Goal: Complete application form

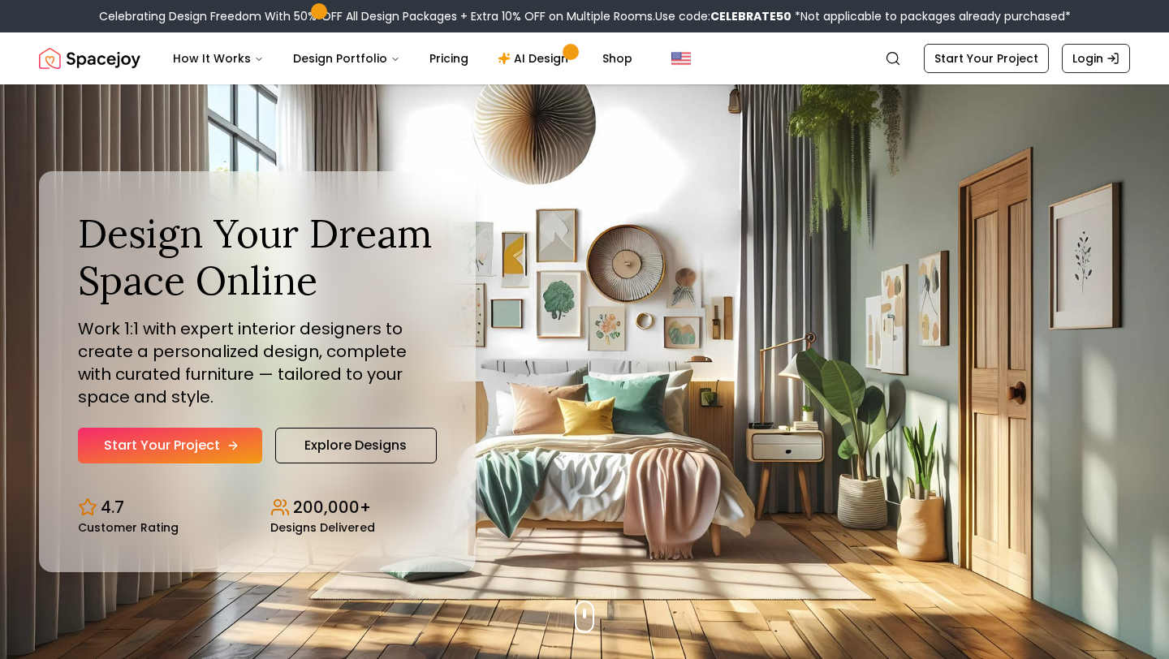
click at [175, 449] on link "Start Your Project" at bounding box center [170, 446] width 184 height 36
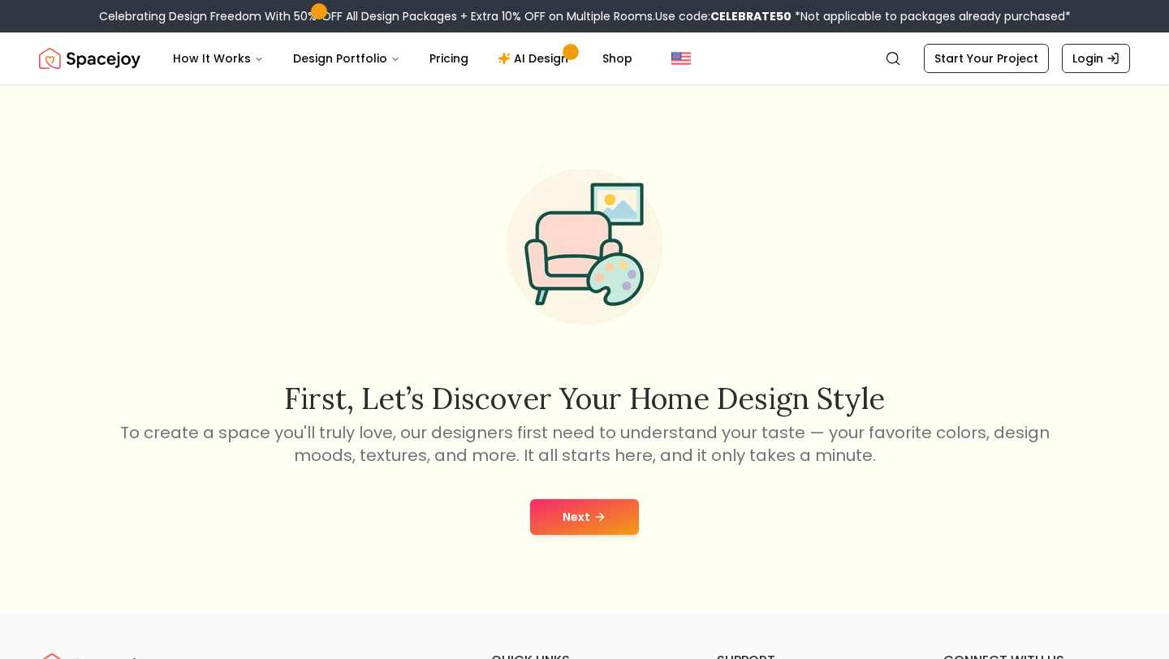
click at [611, 515] on button "Next" at bounding box center [584, 517] width 109 height 36
